Goal: Find contact information: Find contact information

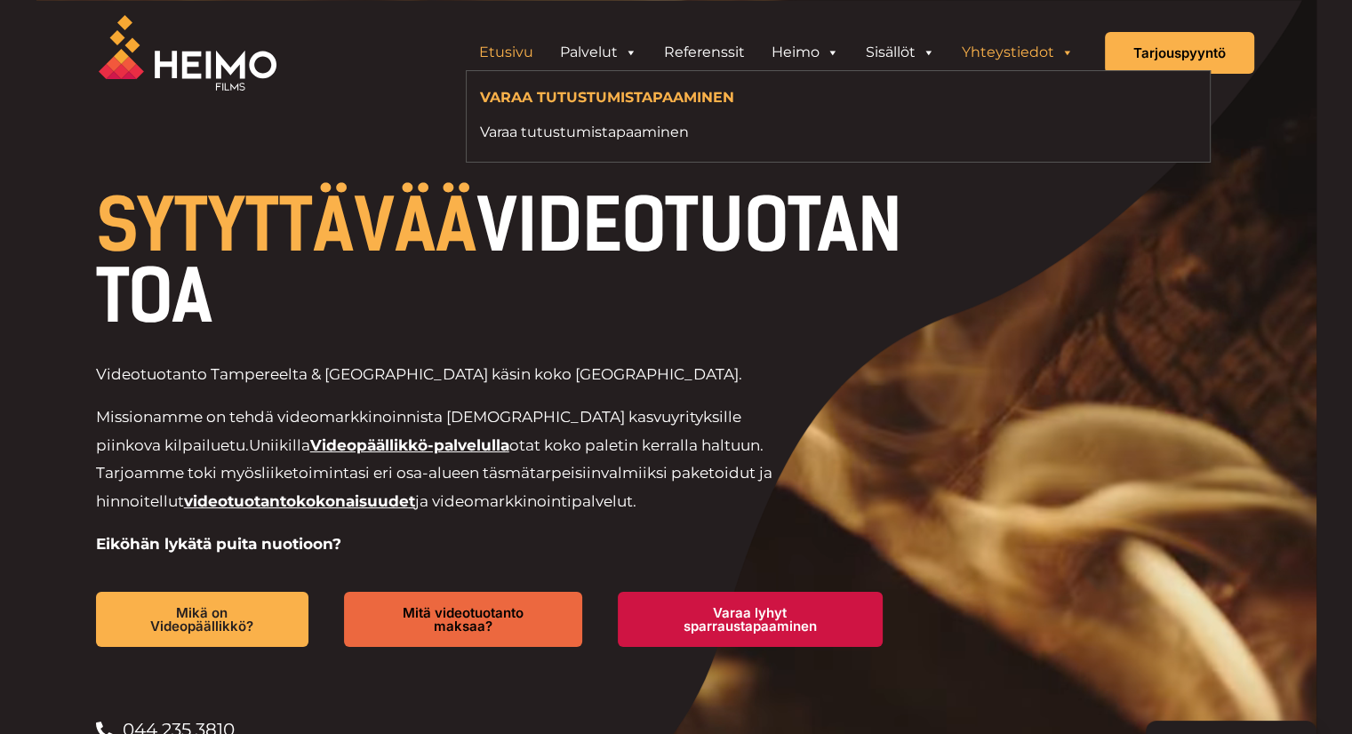
click at [1013, 54] on link "Yhteystiedot" at bounding box center [1018, 53] width 139 height 36
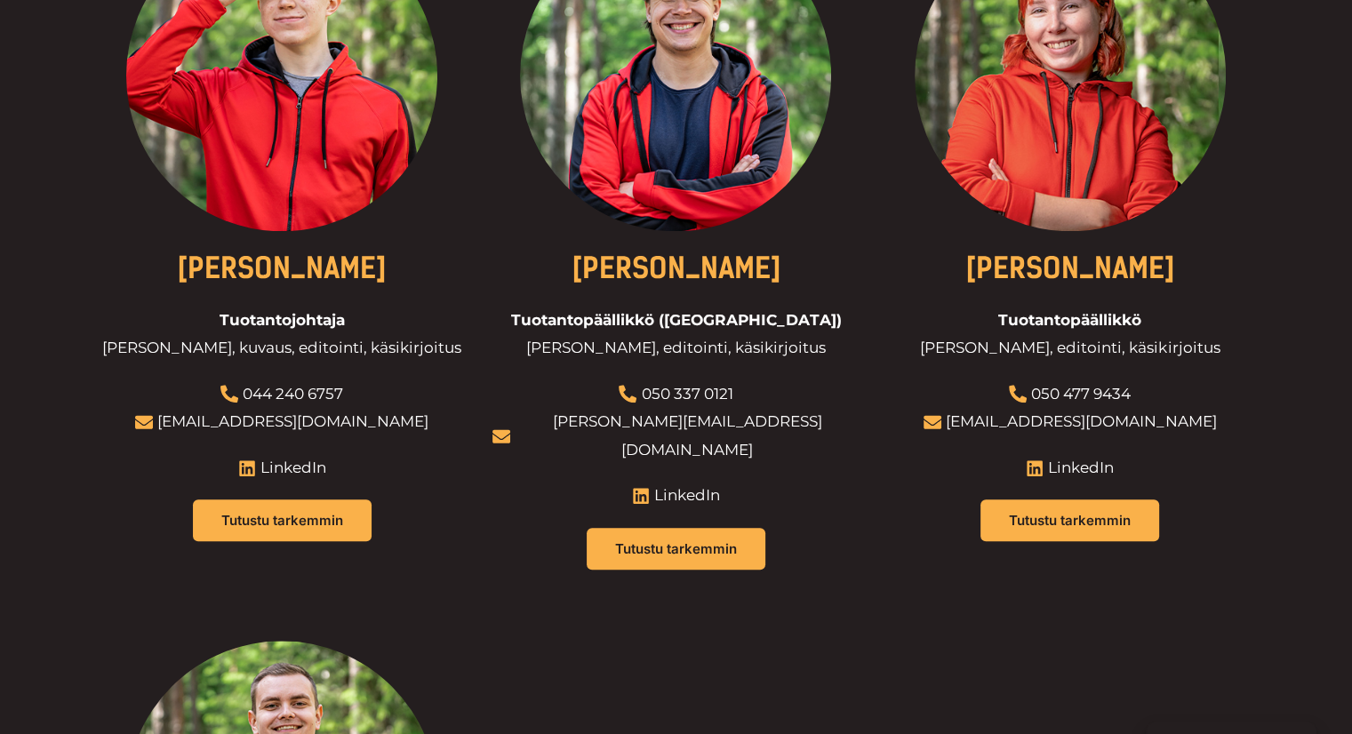
scroll to position [1600, 0]
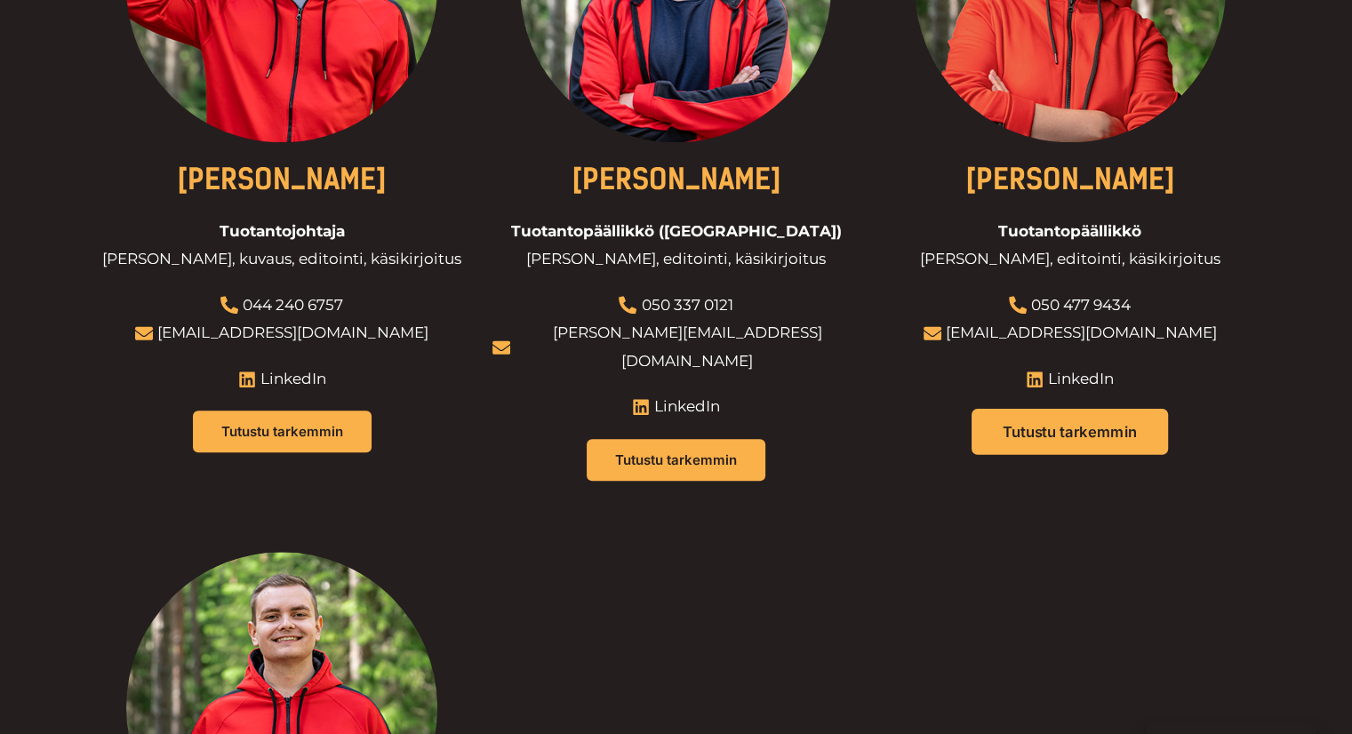
click at [1085, 409] on link "Tutustu tarkemmin" at bounding box center [1070, 432] width 196 height 46
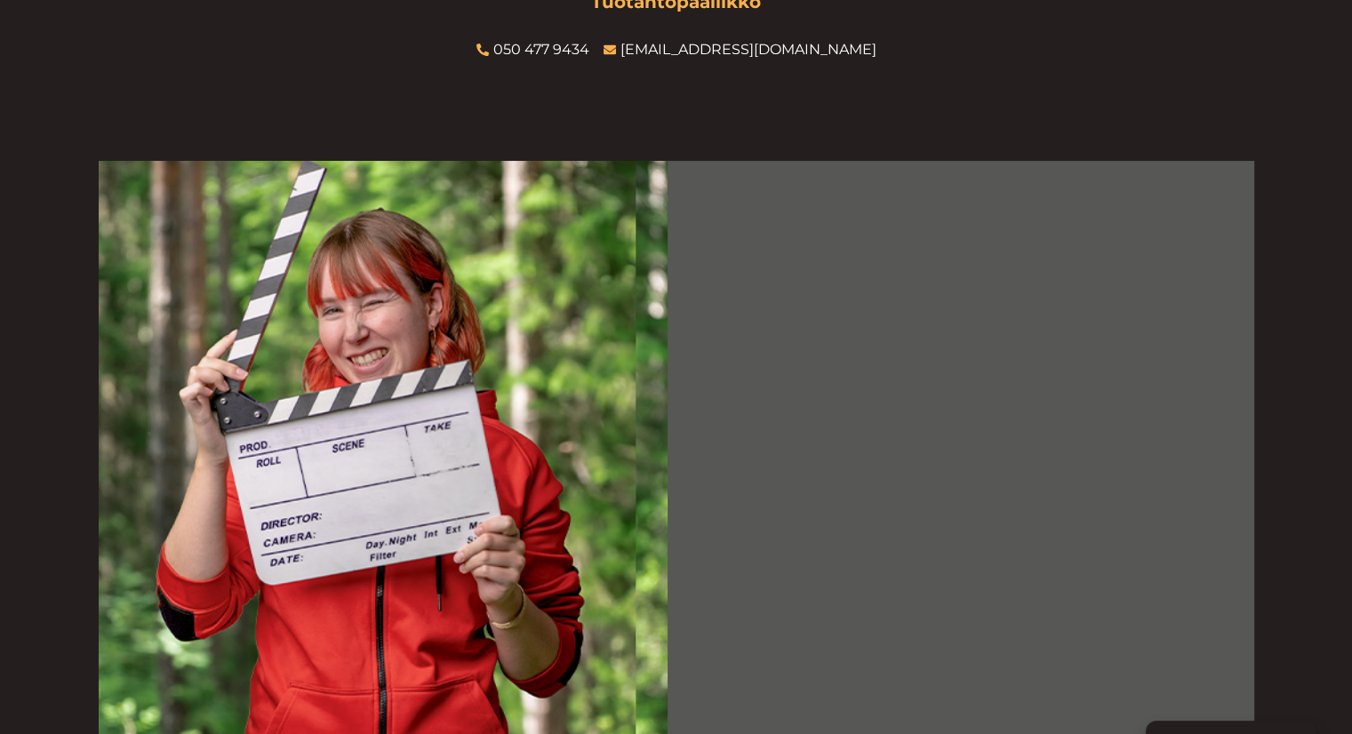
scroll to position [89, 0]
